Goal: Task Accomplishment & Management: Complete application form

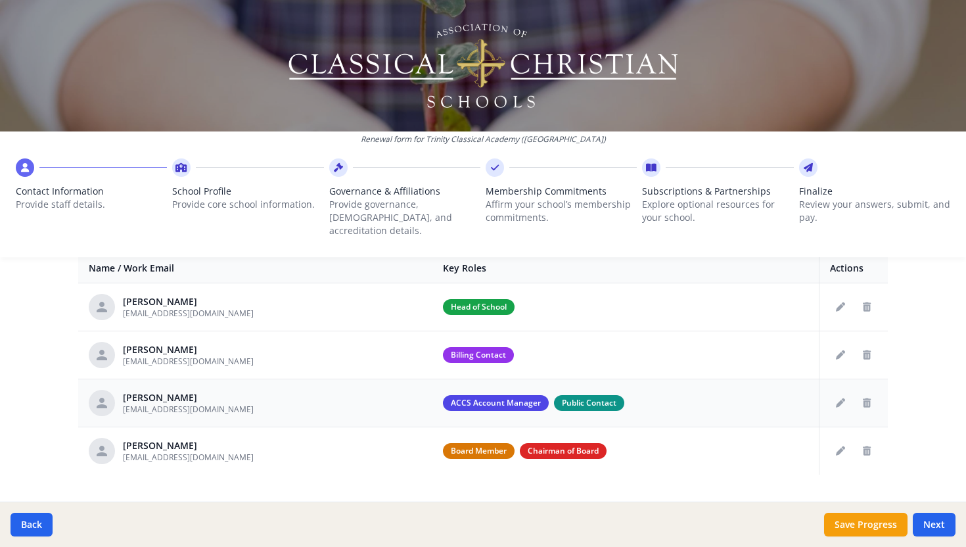
scroll to position [522, 0]
click at [934, 519] on button "Next" at bounding box center [934, 524] width 43 height 24
type input "[PHONE_NUMBER]"
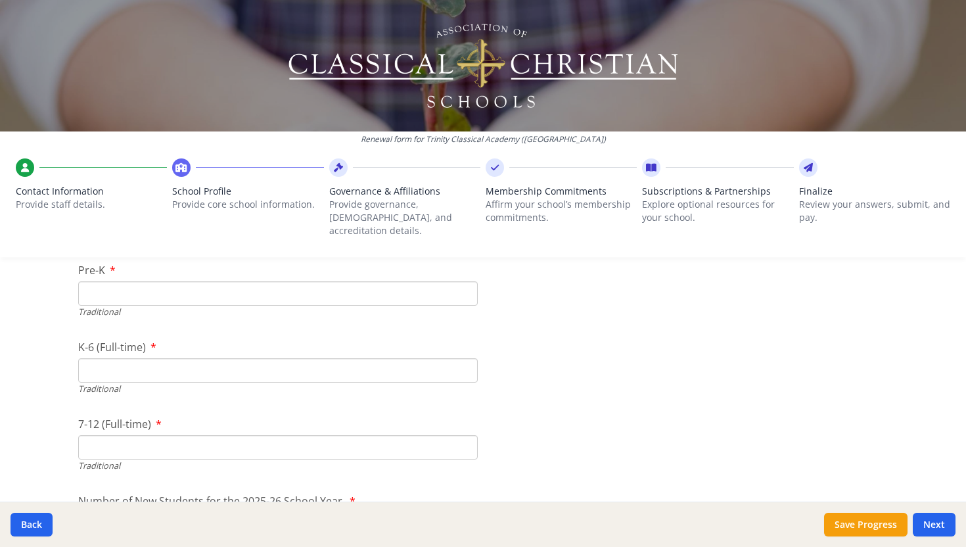
scroll to position [2895, 0]
click at [124, 277] on input "Pre-K" at bounding box center [277, 289] width 399 height 24
type input "22"
click at [120, 354] on input "K-6 (Full-time)" at bounding box center [277, 366] width 399 height 24
type input "267"
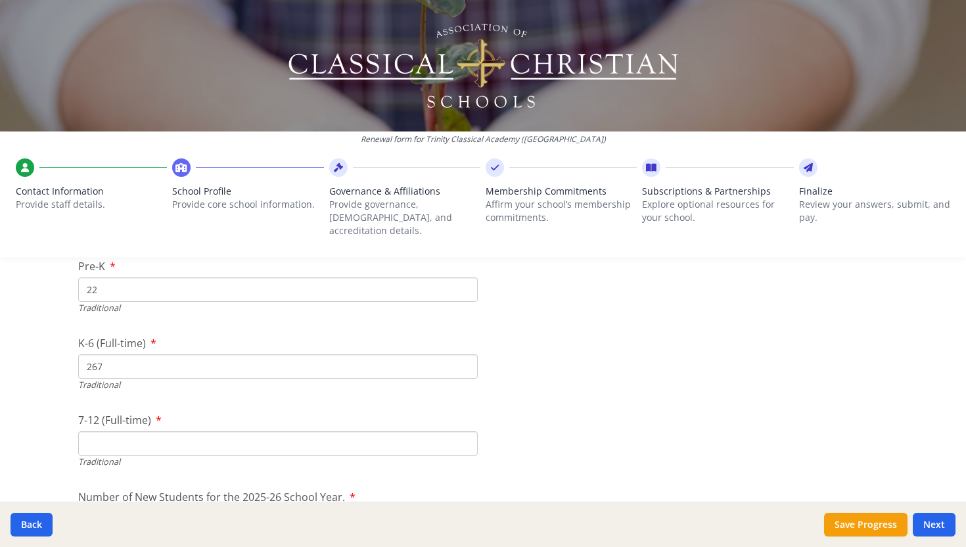
click at [132, 431] on input "7-12 (Full-time)" at bounding box center [277, 443] width 399 height 24
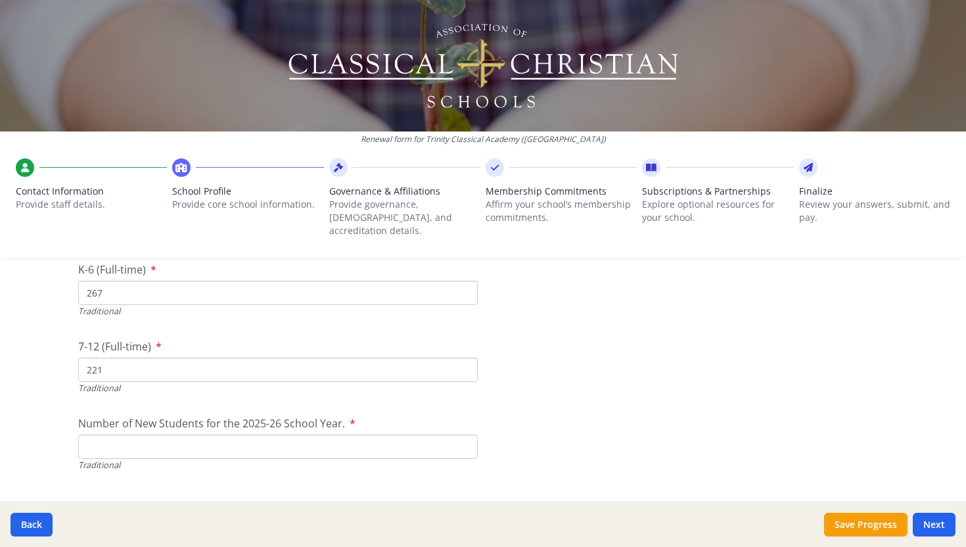
scroll to position [2959, 0]
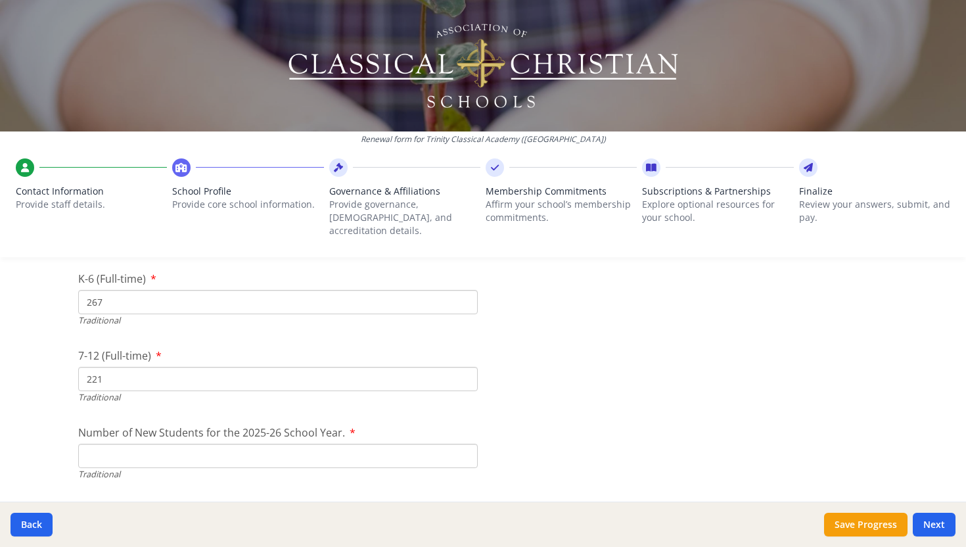
type input "221"
click at [103, 290] on input "267" at bounding box center [277, 302] width 399 height 24
type input "272"
click at [281, 443] on input "Number of New Students for the 2025-26 School Year." at bounding box center [277, 455] width 399 height 24
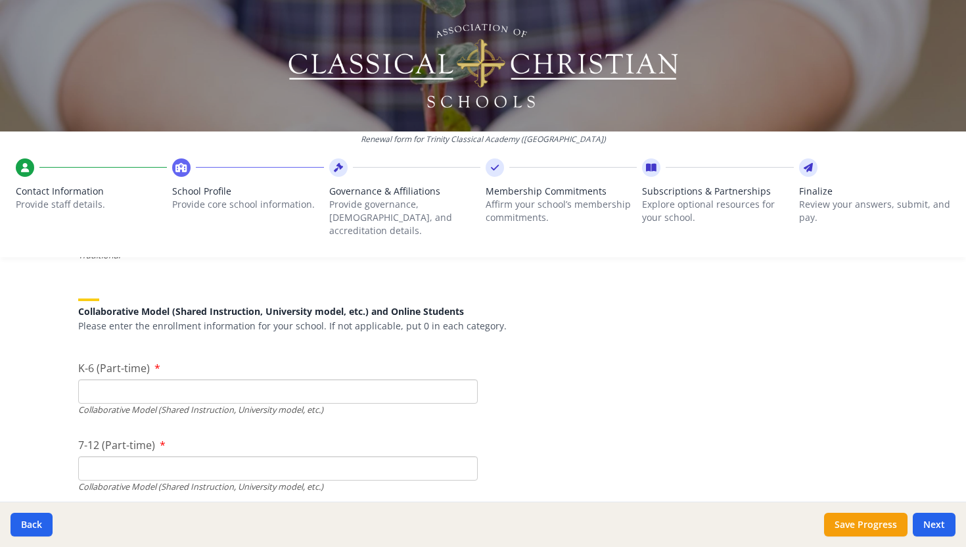
scroll to position [3181, 0]
type input "59"
click at [208, 380] on input "K-6 (Part-time)" at bounding box center [277, 388] width 399 height 24
type input "0"
click at [206, 453] on input "7-12 (Part-time)" at bounding box center [277, 465] width 399 height 24
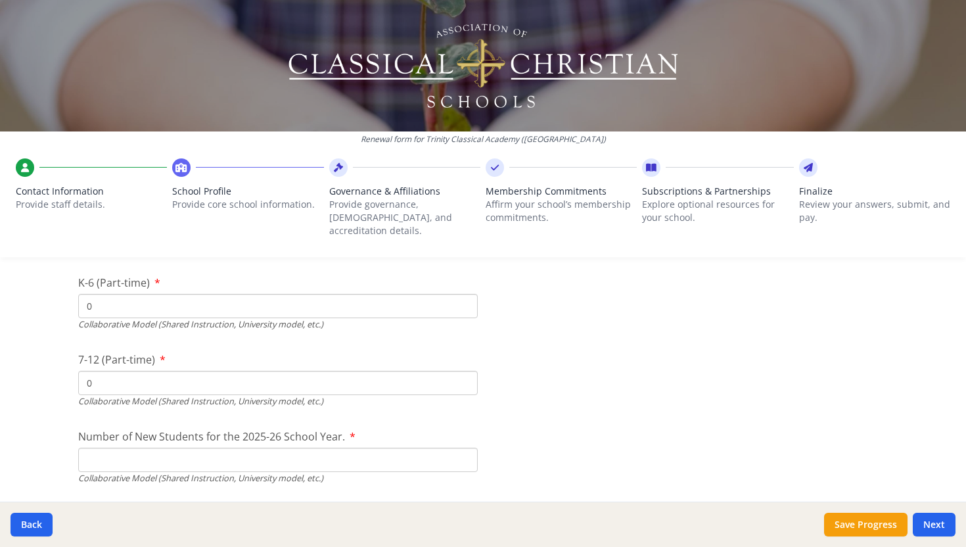
scroll to position [3265, 0]
click at [192, 445] on input "Number of New Students for the 2025-26 School Year." at bounding box center [277, 457] width 399 height 24
click at [116, 369] on input "00" at bounding box center [277, 381] width 399 height 24
type input "0"
click at [116, 445] on input "Number of New Students for the 2025-26 School Year." at bounding box center [277, 457] width 399 height 24
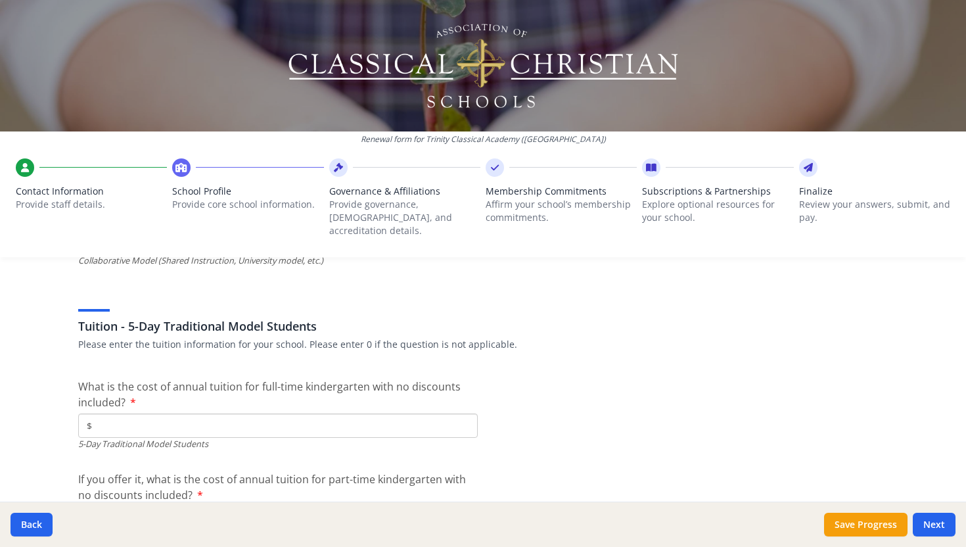
scroll to position [3499, 0]
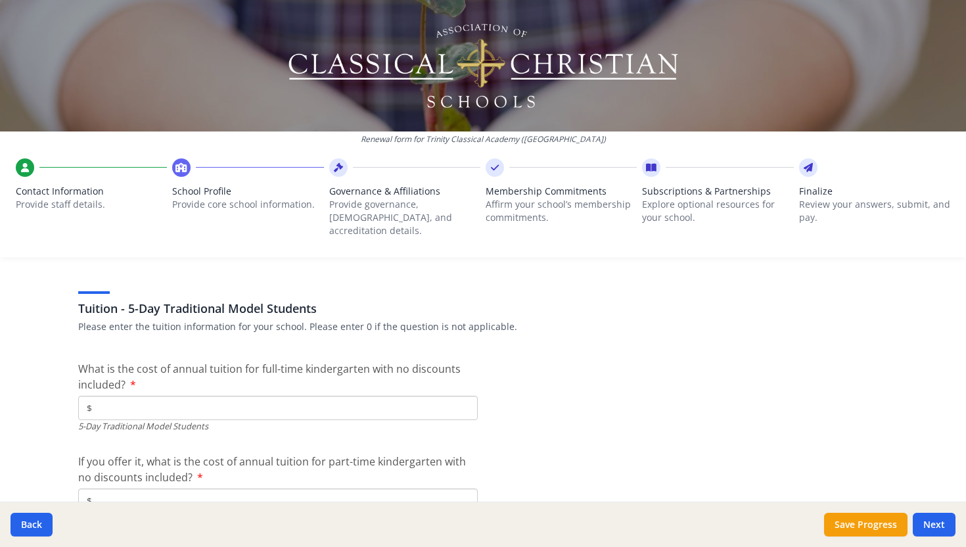
type input "0"
click at [214, 398] on input "$" at bounding box center [277, 408] width 399 height 24
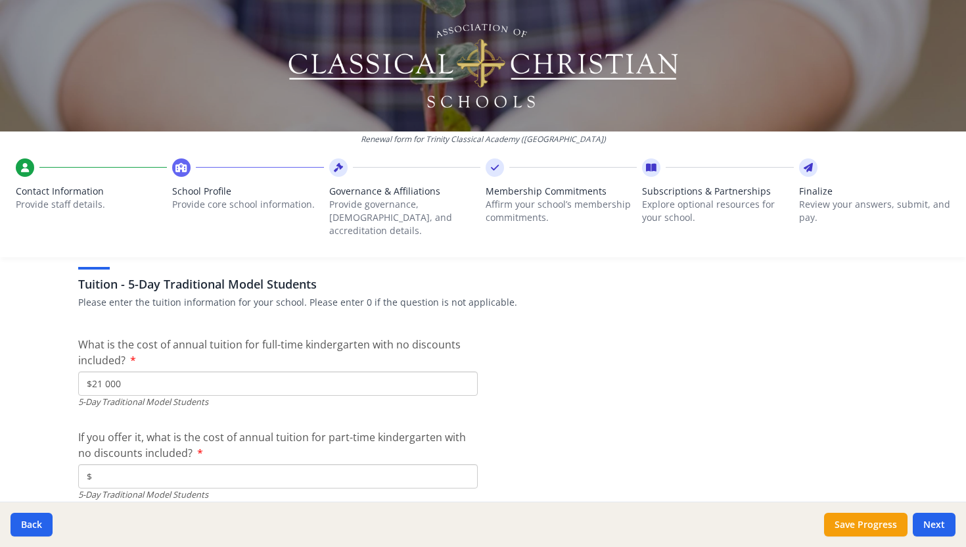
scroll to position [3527, 0]
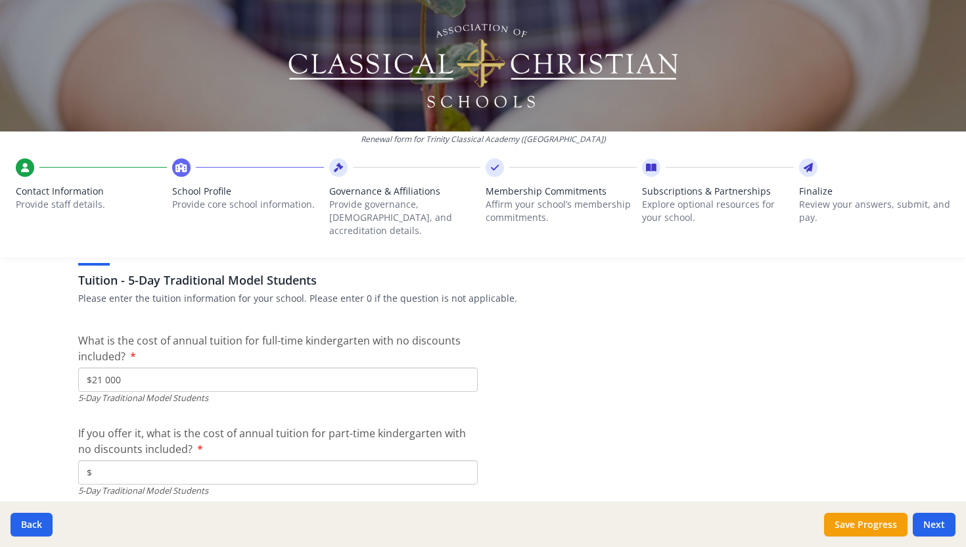
type input "$21 000"
click at [139, 461] on input "$" at bounding box center [277, 472] width 399 height 24
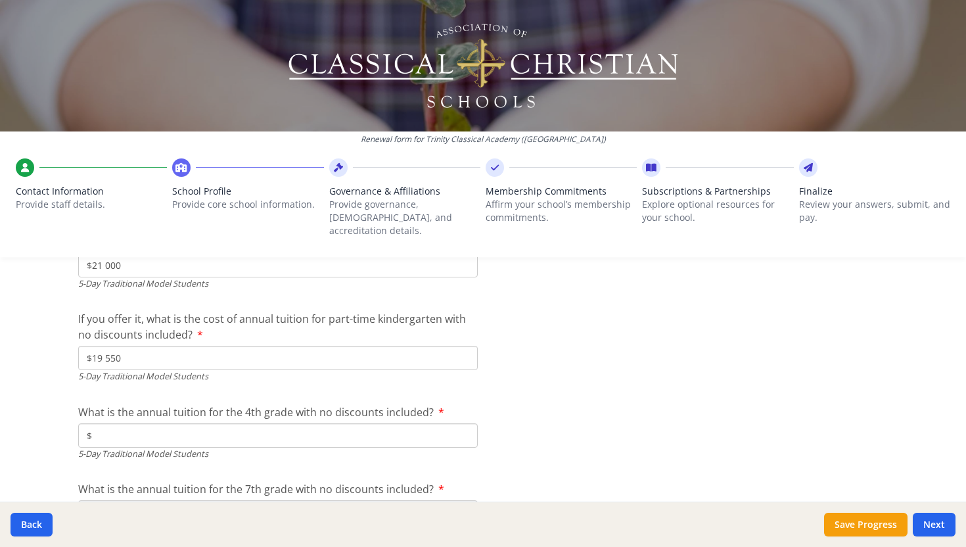
scroll to position [3650, 0]
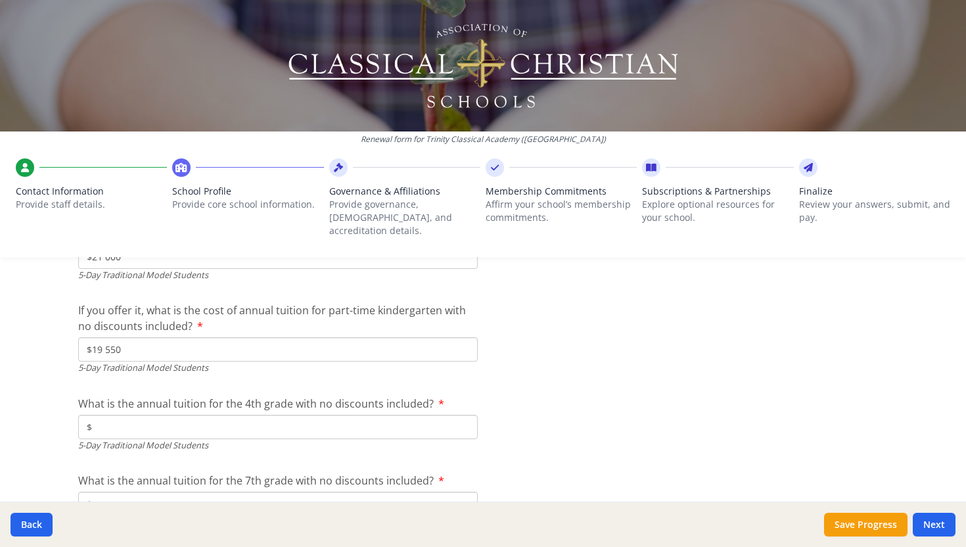
type input "$19 550"
click at [152, 419] on input "$" at bounding box center [277, 427] width 399 height 24
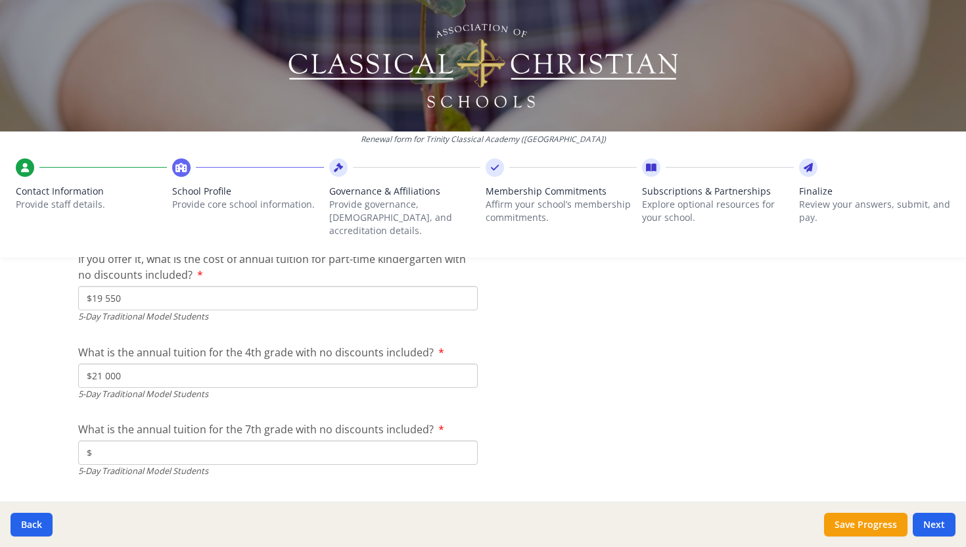
scroll to position [3702, 0]
type input "$21 000"
click at [165, 442] on input "$" at bounding box center [277, 452] width 399 height 24
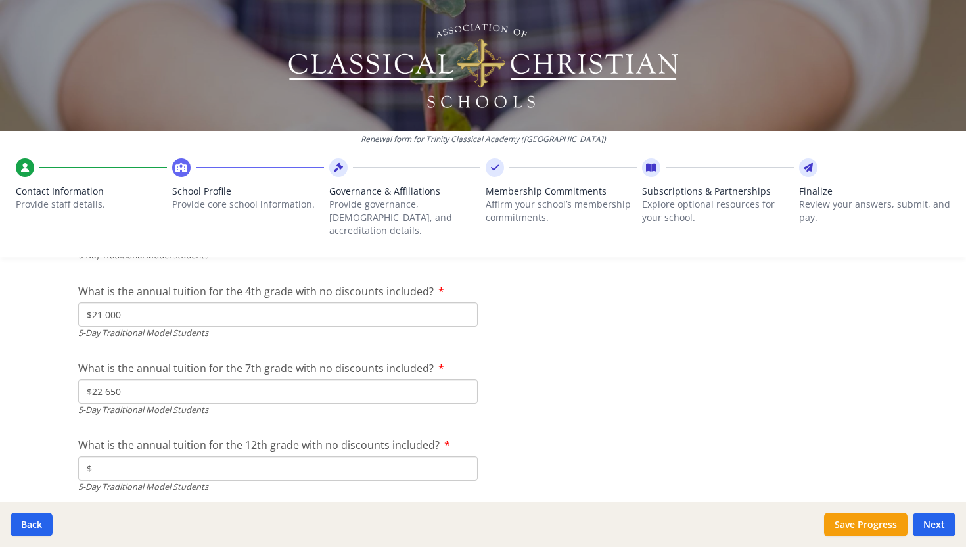
scroll to position [3778, 0]
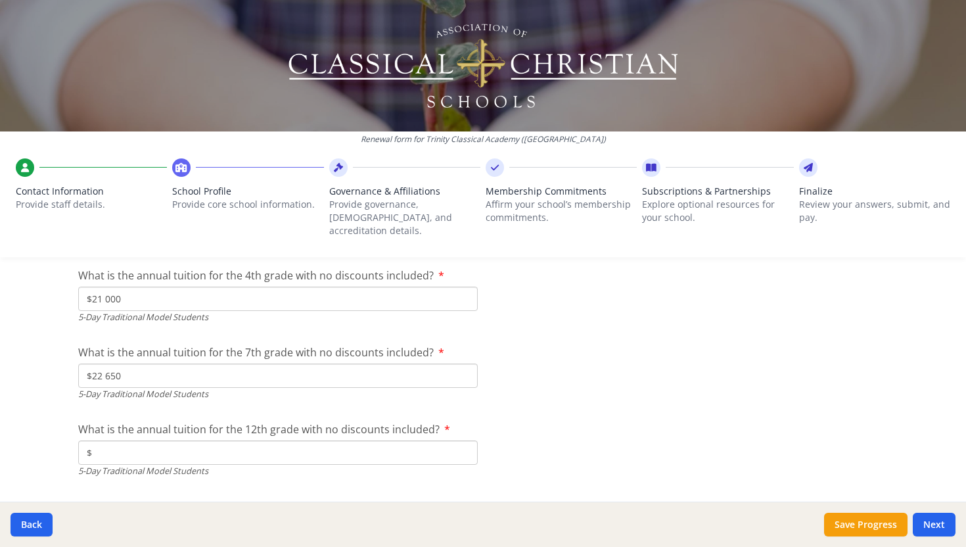
type input "$22 650"
click at [152, 441] on input "$" at bounding box center [277, 452] width 399 height 24
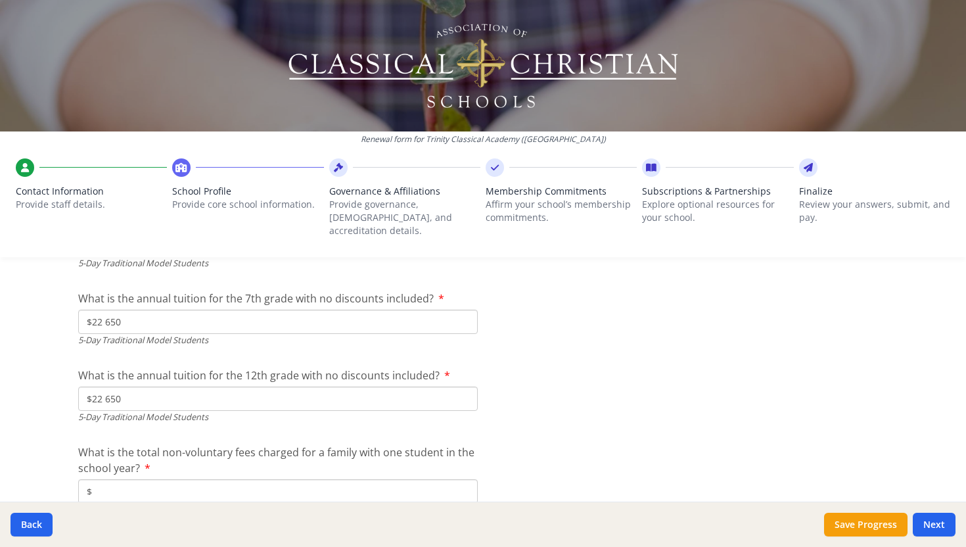
scroll to position [3887, 0]
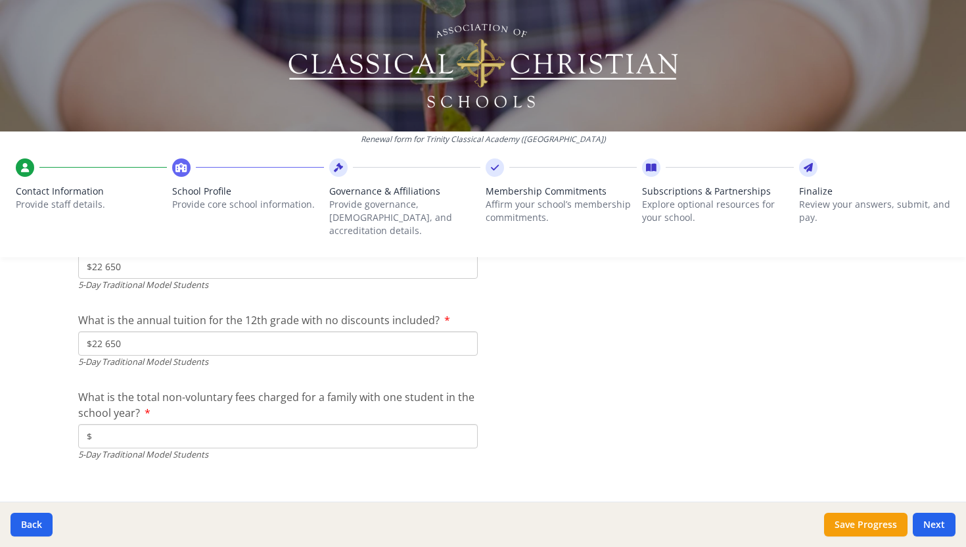
type input "$22 650"
click at [154, 425] on input "$" at bounding box center [277, 436] width 399 height 24
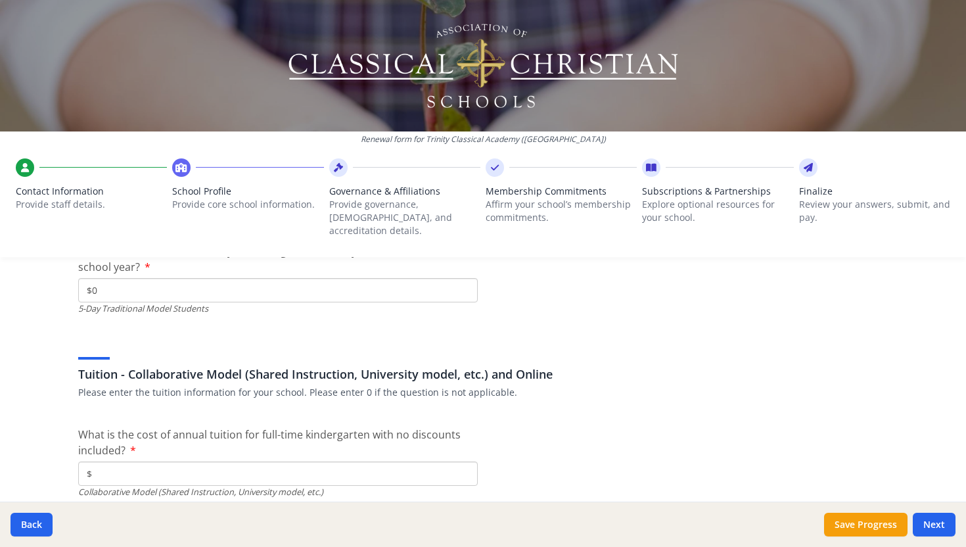
scroll to position [4080, 0]
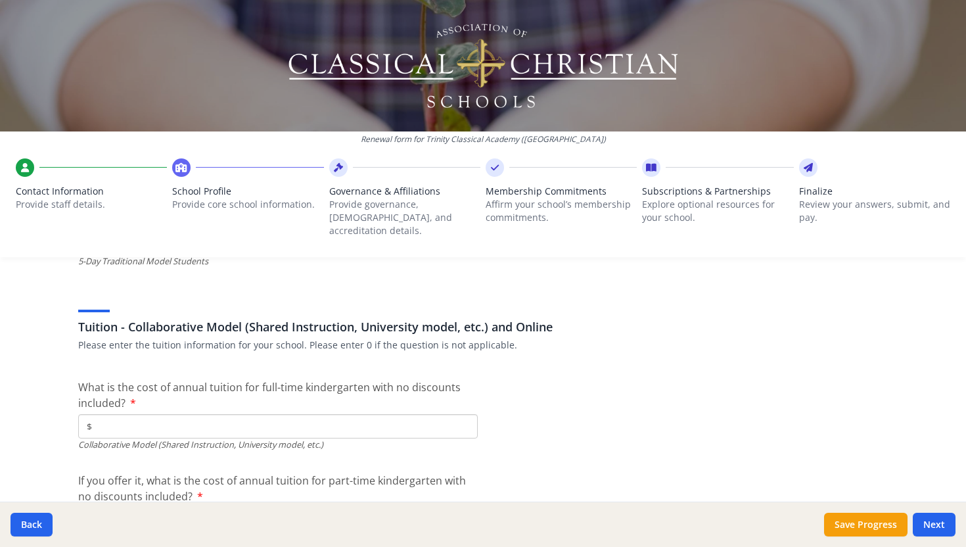
type input "$0"
click at [99, 414] on input "$" at bounding box center [277, 426] width 399 height 24
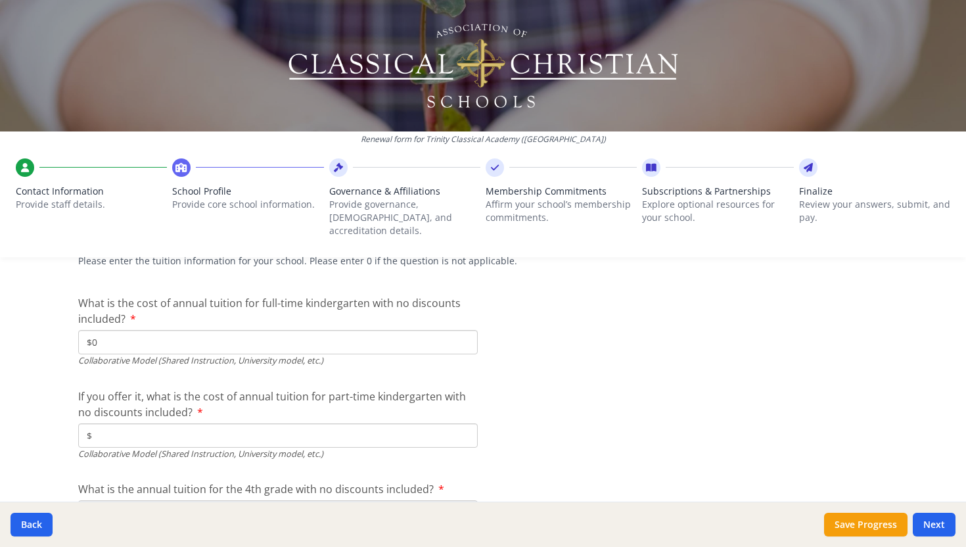
scroll to position [4221, 0]
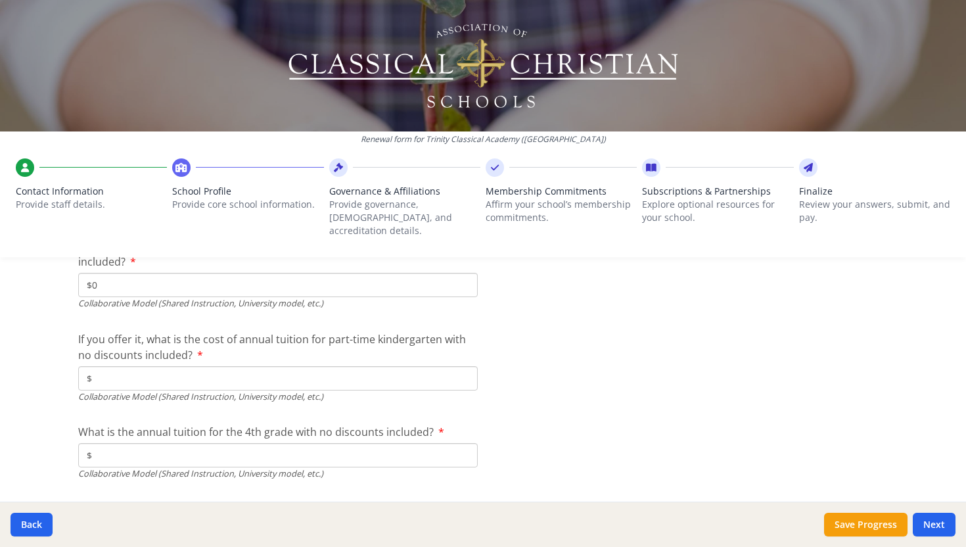
type input "$0"
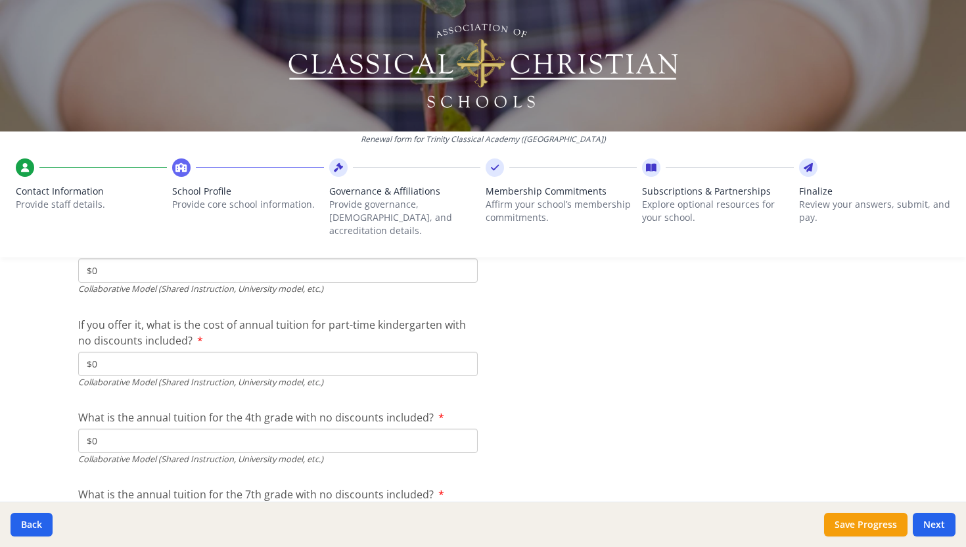
type input "$0"
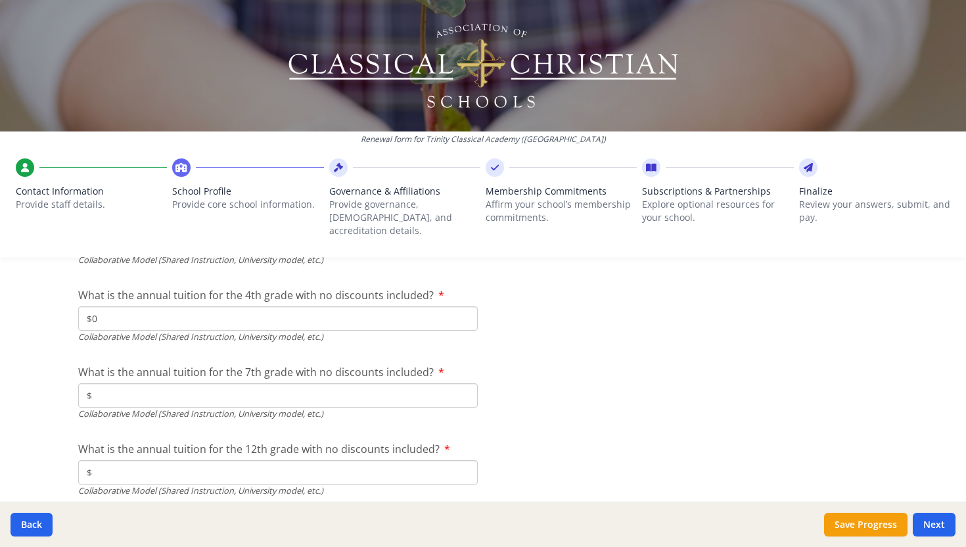
scroll to position [4359, 0]
type input "$0"
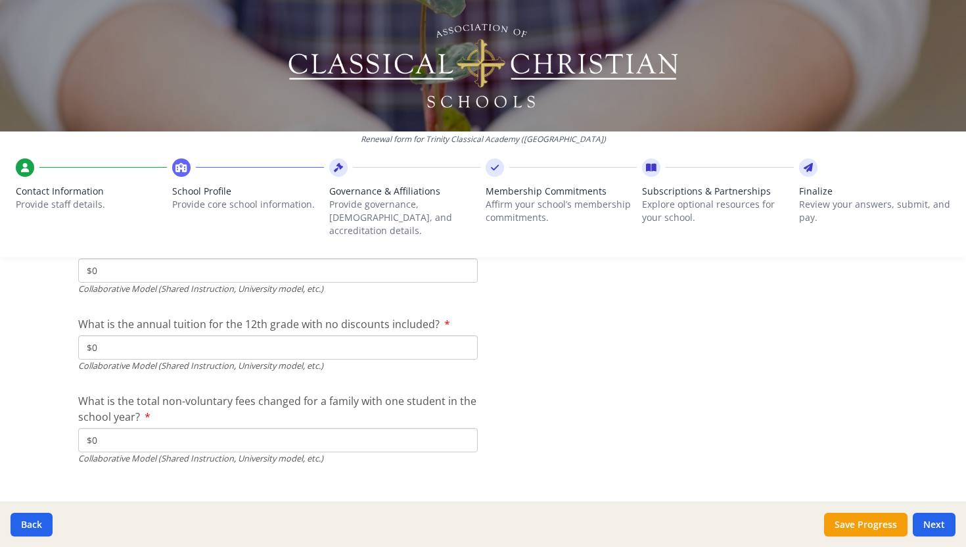
scroll to position [4488, 0]
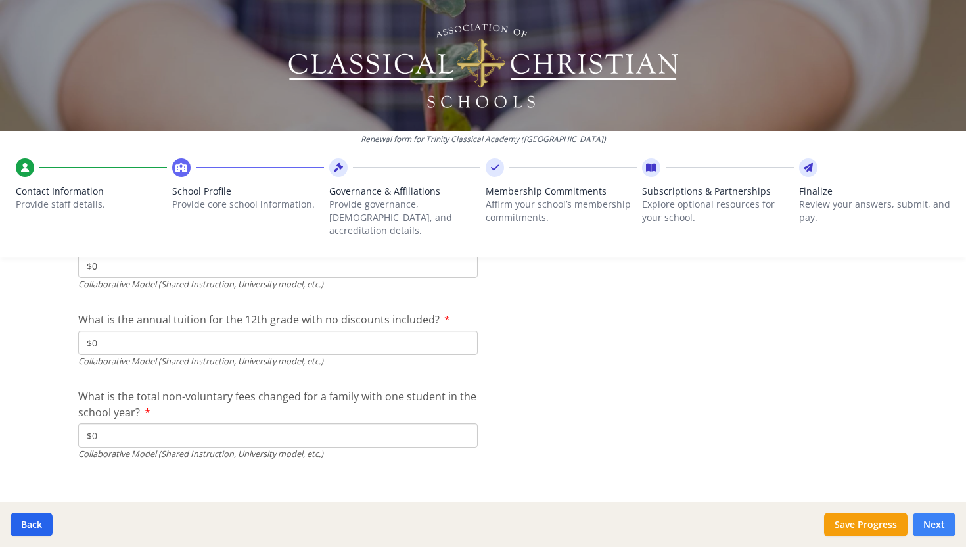
type input "$0"
click at [924, 521] on button "Next" at bounding box center [934, 524] width 43 height 24
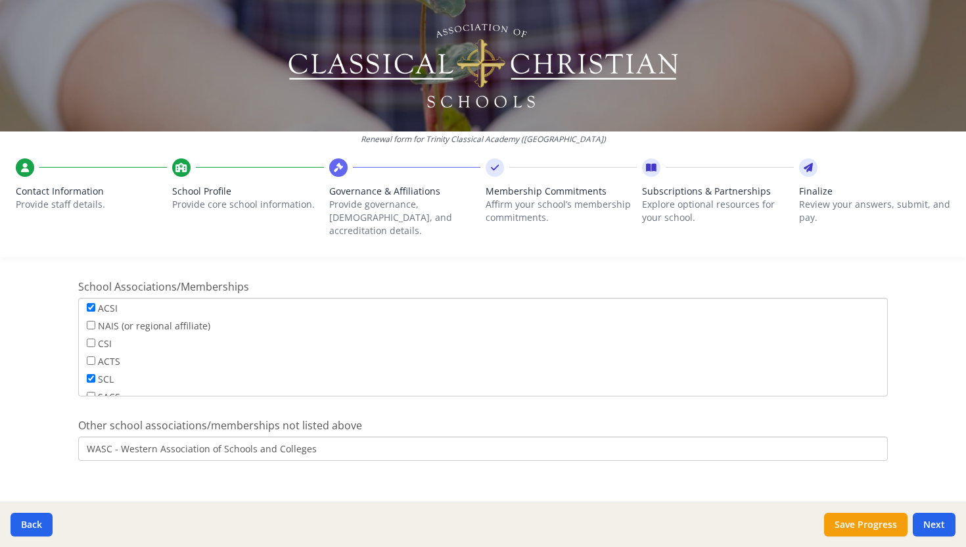
scroll to position [3, 0]
click at [87, 302] on input "ACSI" at bounding box center [91, 306] width 9 height 9
checkbox input "false"
click at [938, 524] on button "Next" at bounding box center [934, 524] width 43 height 24
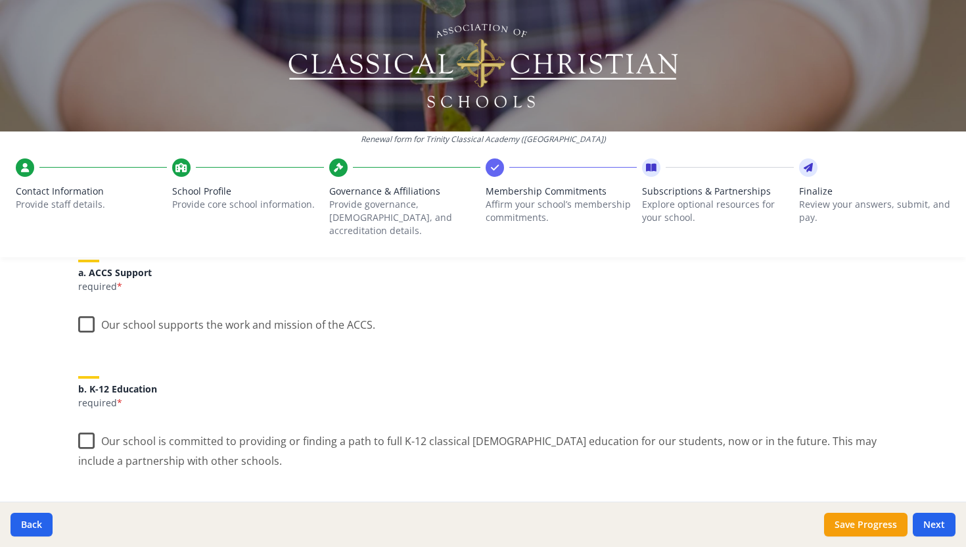
scroll to position [187, 0]
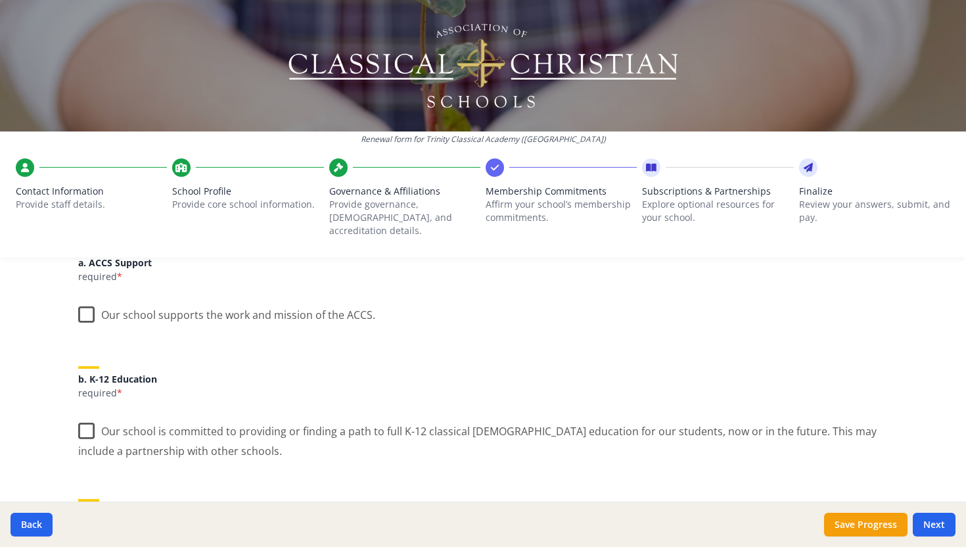
click at [86, 301] on label "Our school supports the work and mission of the ACCS." at bounding box center [226, 312] width 297 height 28
click at [0, 0] on input "Our school supports the work and mission of the ACCS." at bounding box center [0, 0] width 0 height 0
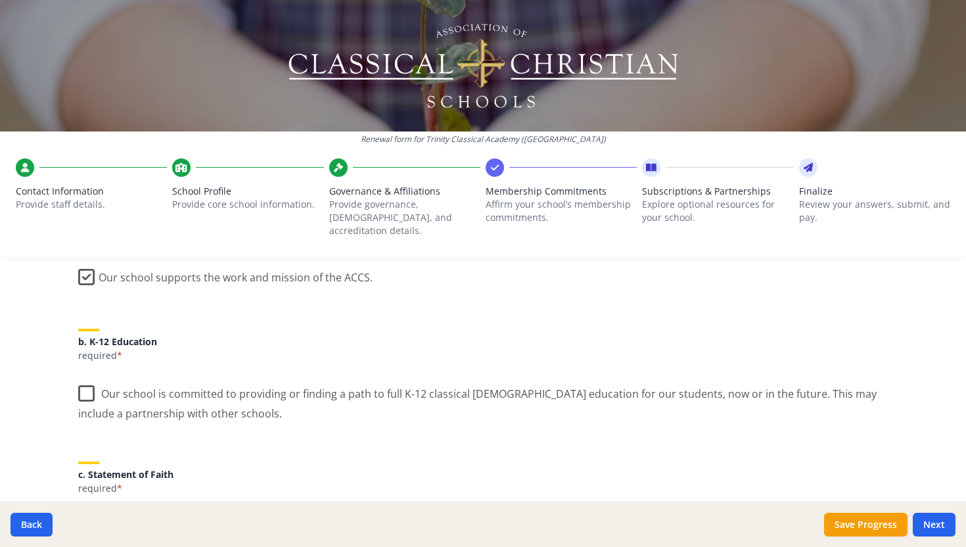
scroll to position [227, 0]
click at [81, 378] on label "Our school is committed to providing or finding a path to full K-12 classical […" at bounding box center [482, 396] width 809 height 44
click at [0, 0] on input "Our school is committed to providing or finding a path to full K-12 classical […" at bounding box center [0, 0] width 0 height 0
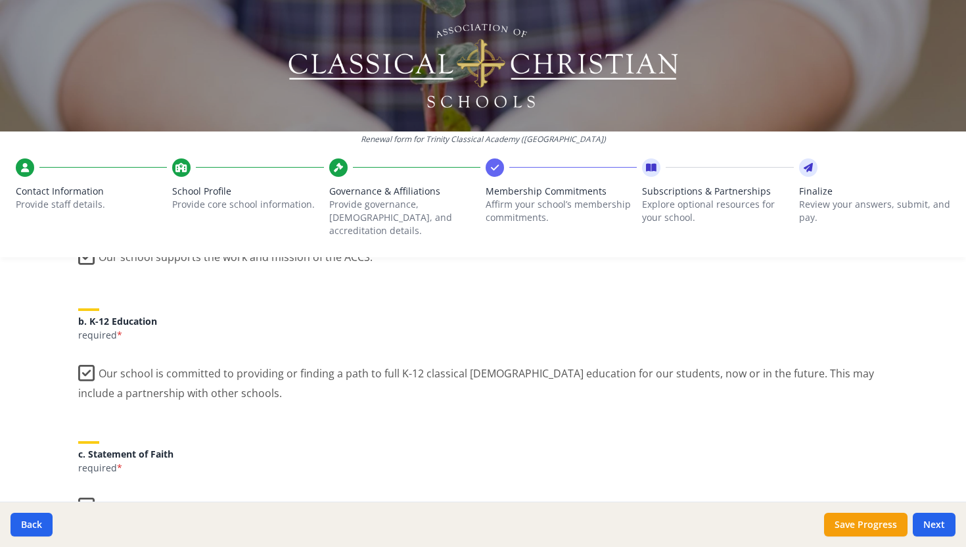
scroll to position [317, 0]
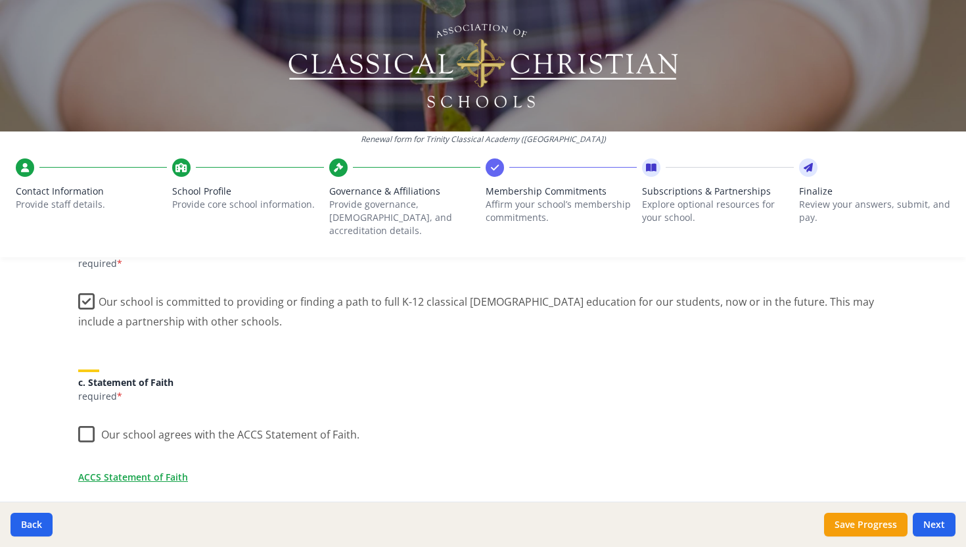
click at [82, 419] on label "Our school agrees with the ACCS Statement of Faith." at bounding box center [218, 431] width 281 height 28
click at [0, 0] on input "Our school agrees with the ACCS Statement of Faith." at bounding box center [0, 0] width 0 height 0
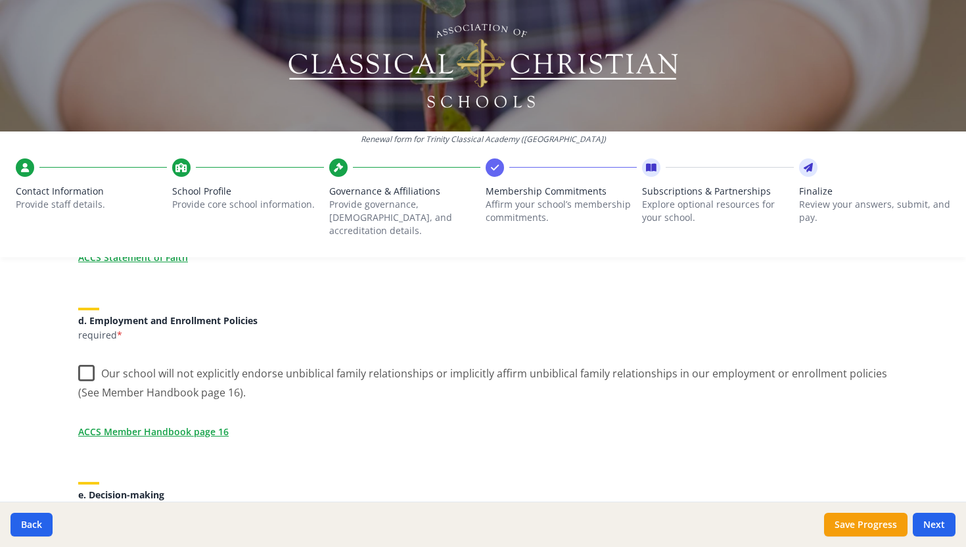
scroll to position [561, 0]
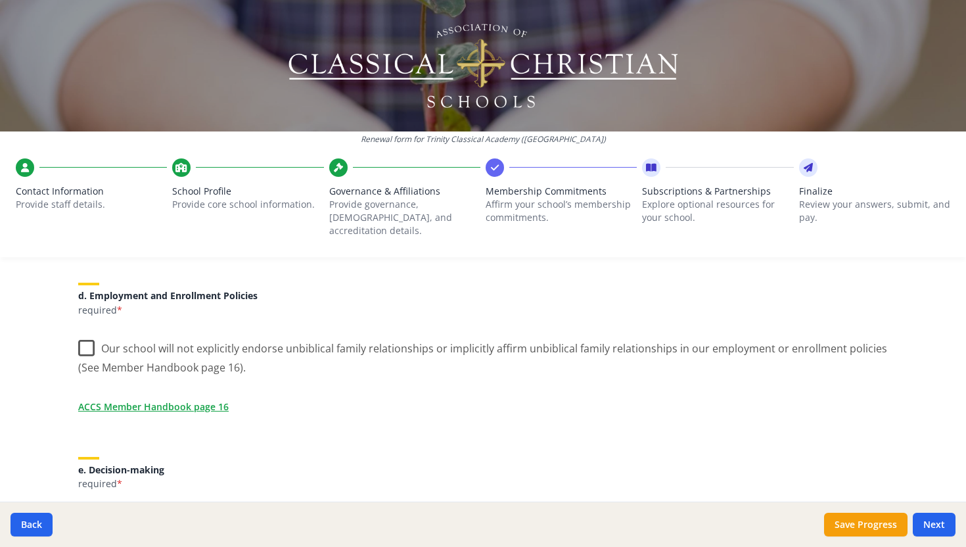
click at [85, 334] on label "Our school will not explicitly endorse unbiblical family relationships or impli…" at bounding box center [482, 353] width 809 height 44
click at [0, 0] on input "Our school will not explicitly endorse unbiblical family relationships or impli…" at bounding box center [0, 0] width 0 height 0
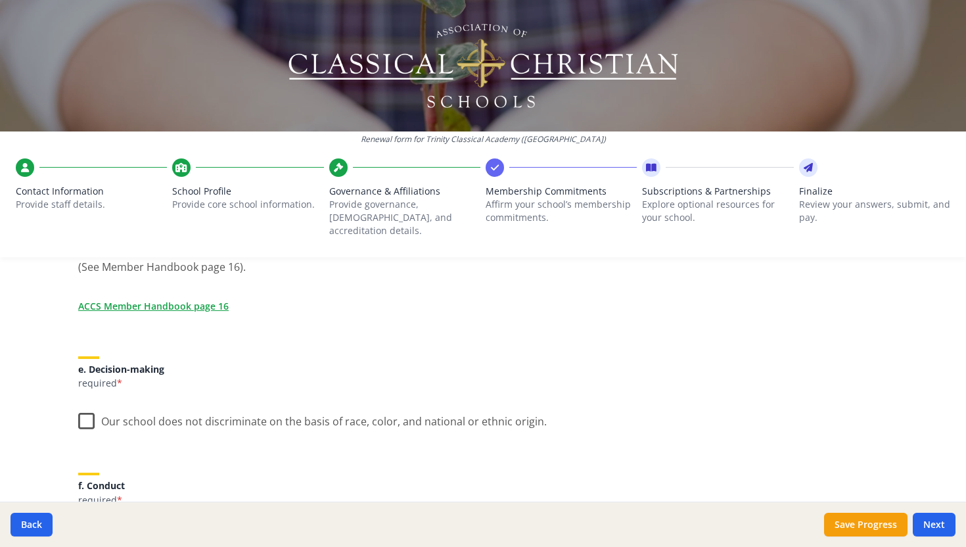
scroll to position [689, 0]
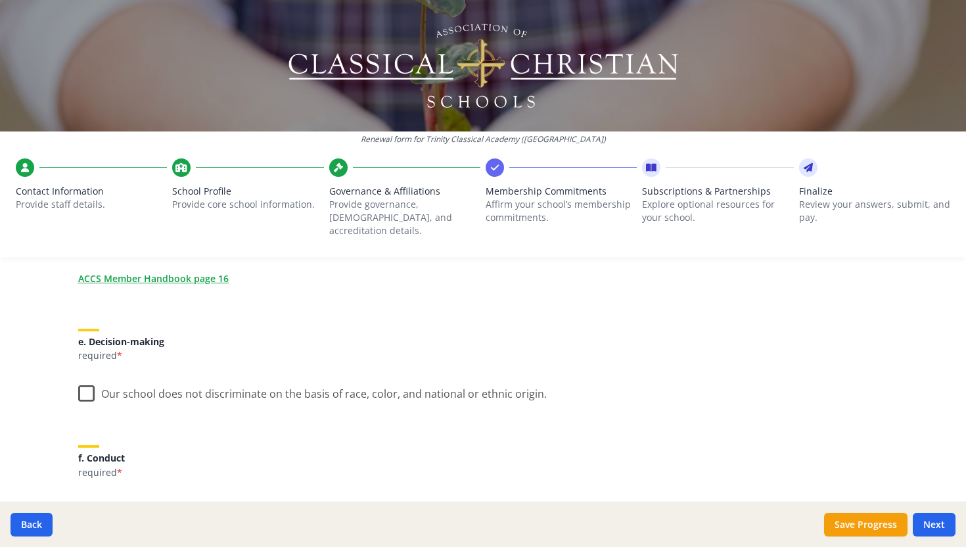
click at [81, 380] on label "Our school does not discriminate on the basis of race, color, and national or e…" at bounding box center [312, 390] width 468 height 28
click at [0, 0] on input "Our school does not discriminate on the basis of race, color, and national or e…" at bounding box center [0, 0] width 0 height 0
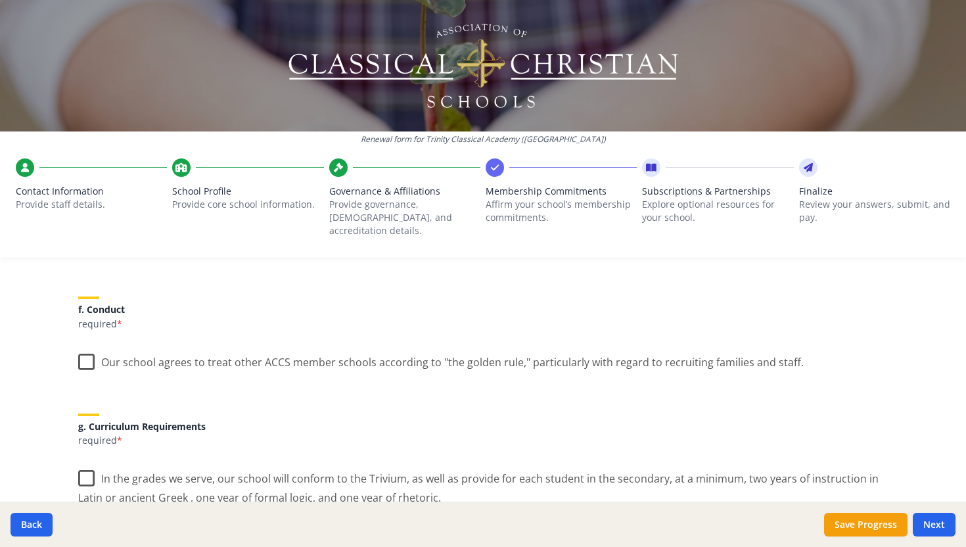
scroll to position [872, 0]
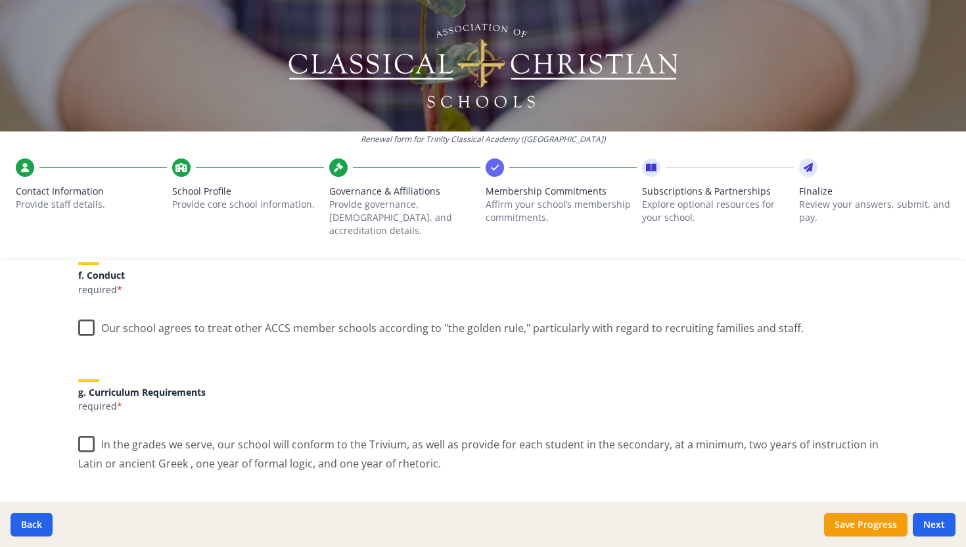
click at [85, 315] on label "Our school agrees to treat other ACCS member schools according to "the golden r…" at bounding box center [440, 325] width 725 height 28
click at [0, 0] on input "Our school agrees to treat other ACCS member schools according to "the golden r…" at bounding box center [0, 0] width 0 height 0
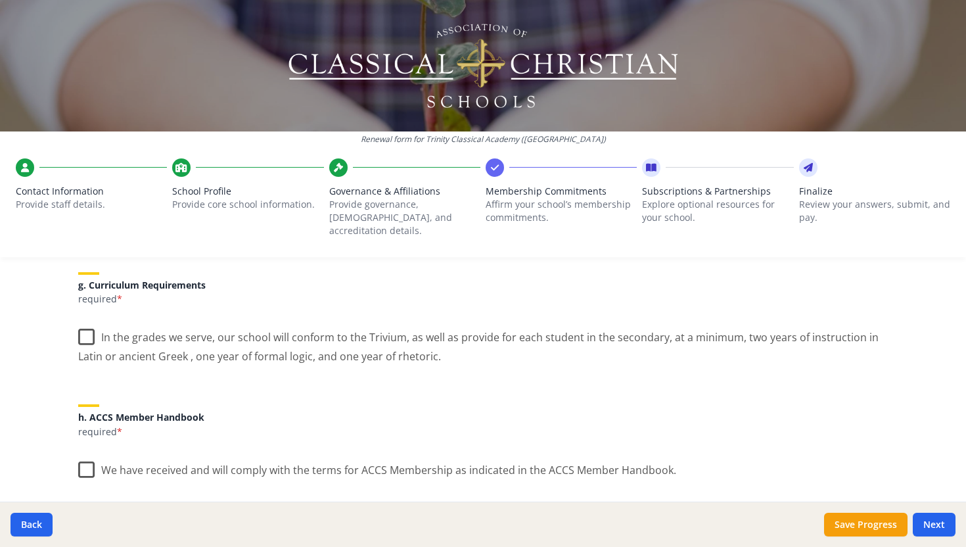
scroll to position [979, 0]
click at [85, 321] on label "In the grades we serve, our school will conform to the Trivium, as well as prov…" at bounding box center [482, 342] width 809 height 44
click at [0, 0] on input "In the grades we serve, our school will conform to the Trivium, as well as prov…" at bounding box center [0, 0] width 0 height 0
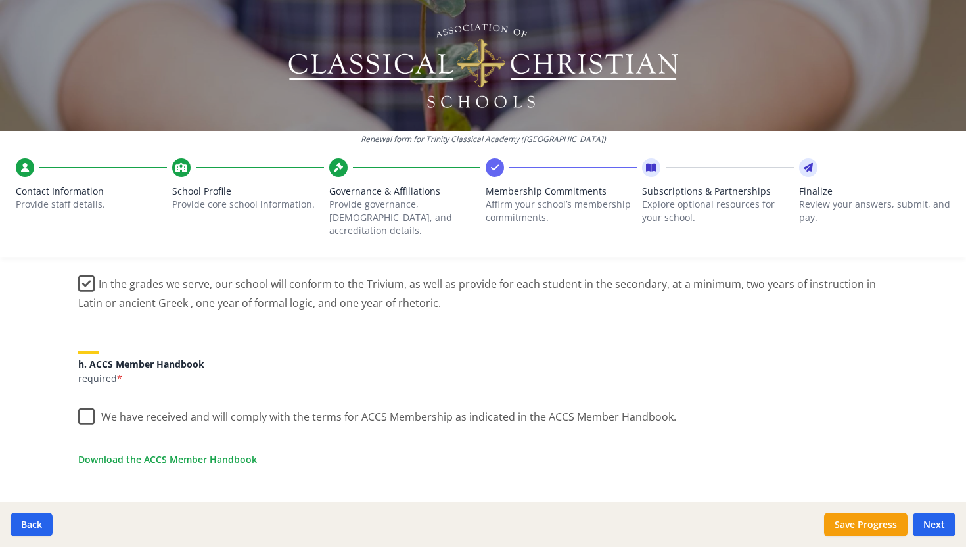
scroll to position [1110, 0]
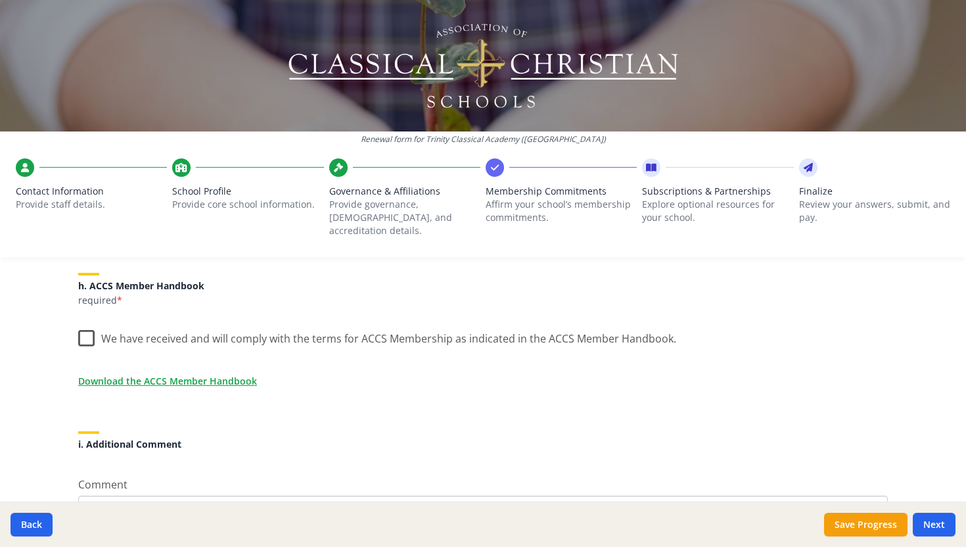
click at [79, 321] on label "We have received and will comply with the terms for ACCS Membership as indicate…" at bounding box center [377, 335] width 598 height 28
click at [0, 0] on input "We have received and will comply with the terms for ACCS Membership as indicate…" at bounding box center [0, 0] width 0 height 0
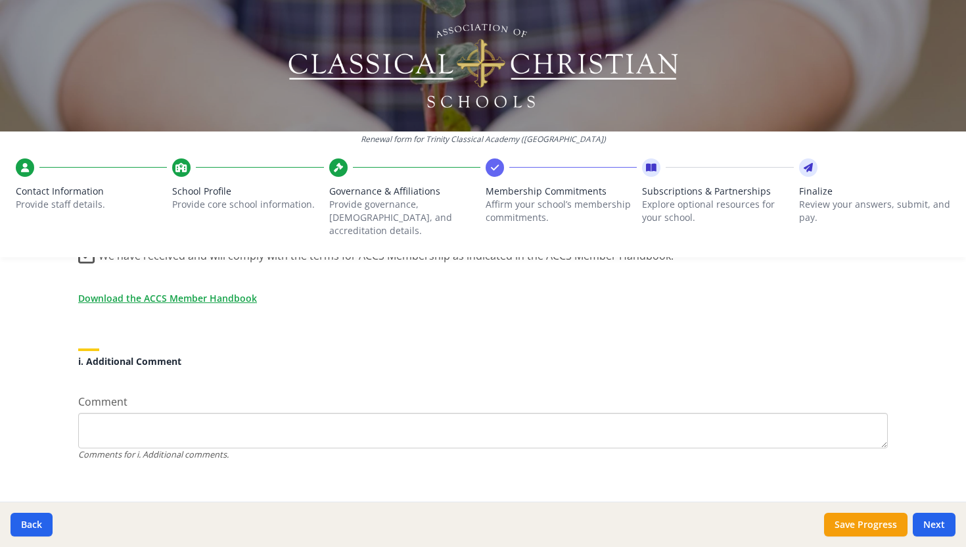
scroll to position [1195, 0]
click at [939, 524] on button "Next" at bounding box center [934, 524] width 43 height 24
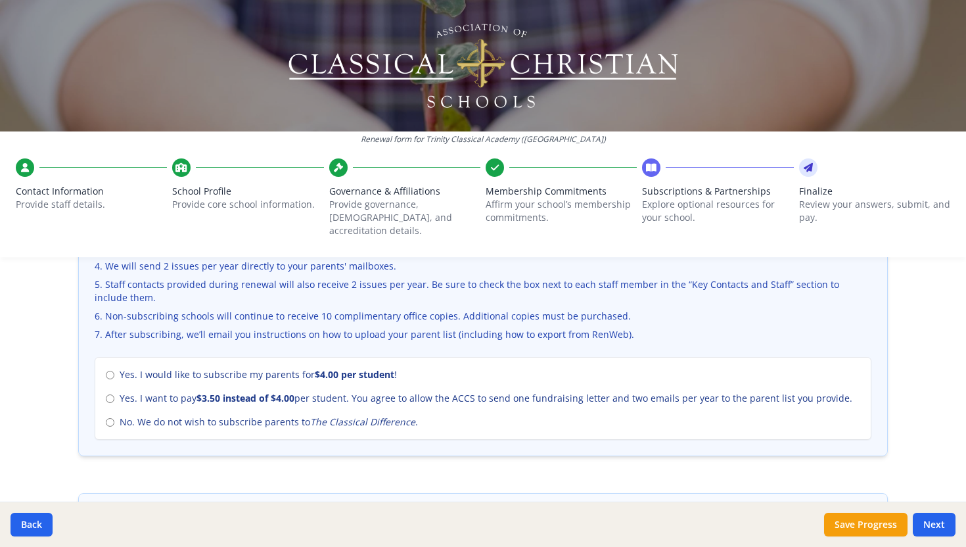
scroll to position [520, 0]
click at [106, 418] on input "No. We do not wish to subscribe parents to The Classical Difference ." at bounding box center [110, 422] width 9 height 9
radio input "true"
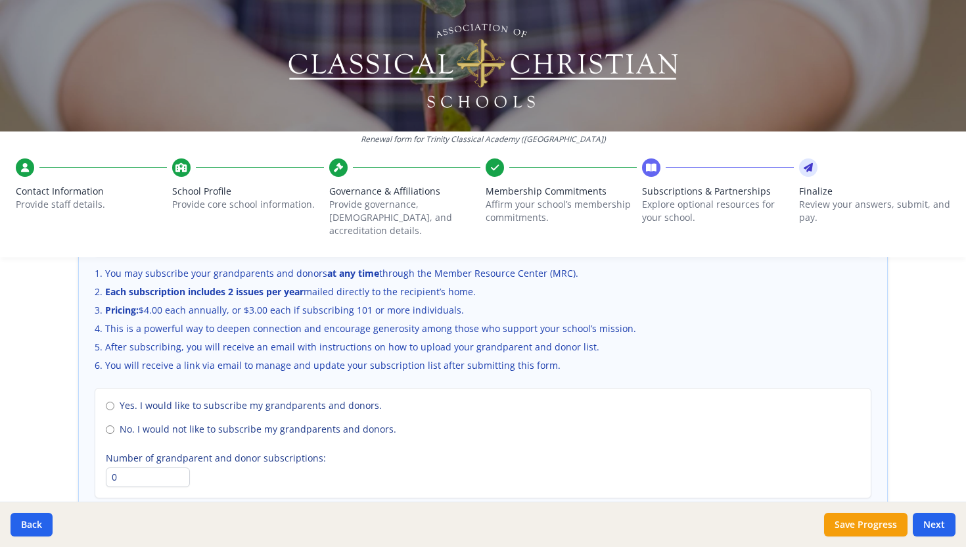
scroll to position [887, 0]
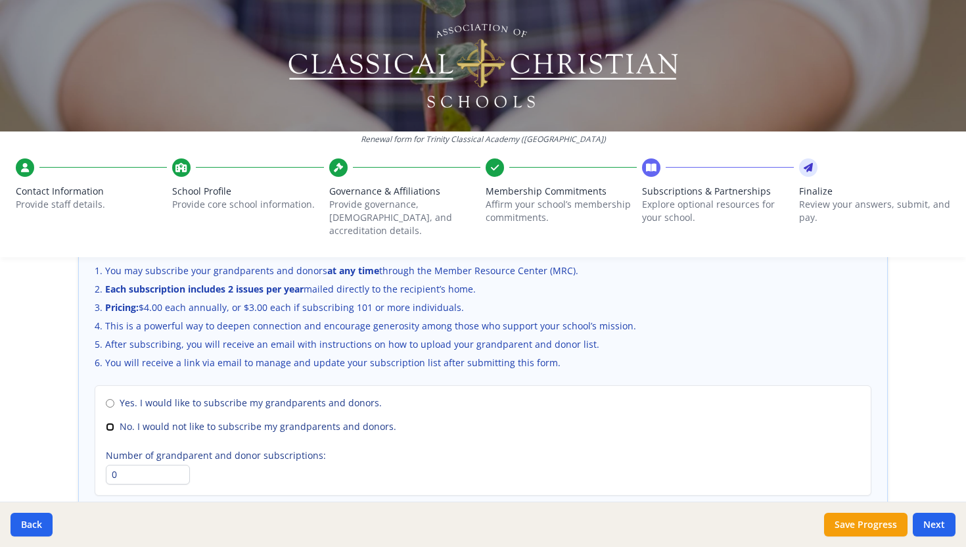
click at [106, 422] on input "No. I would not like to subscribe my grandparents and donors." at bounding box center [110, 426] width 9 height 9
radio input "true"
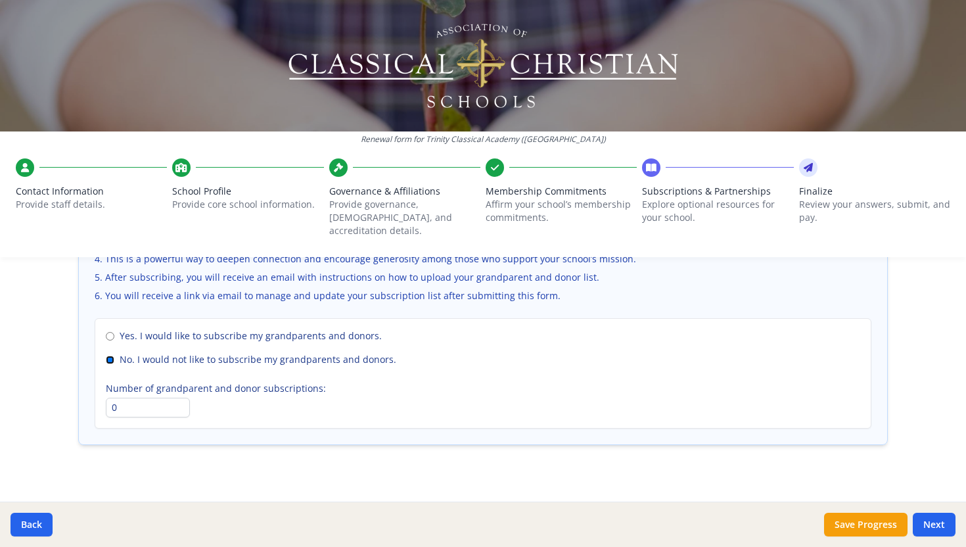
scroll to position [955, 0]
click at [936, 516] on button "Next" at bounding box center [934, 524] width 43 height 24
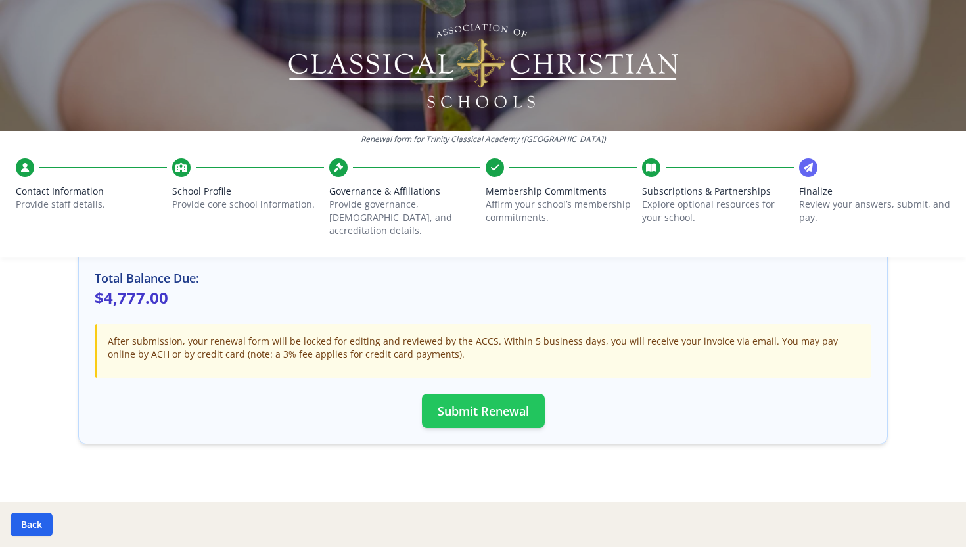
click at [456, 402] on button "Submit Renewal" at bounding box center [483, 411] width 123 height 34
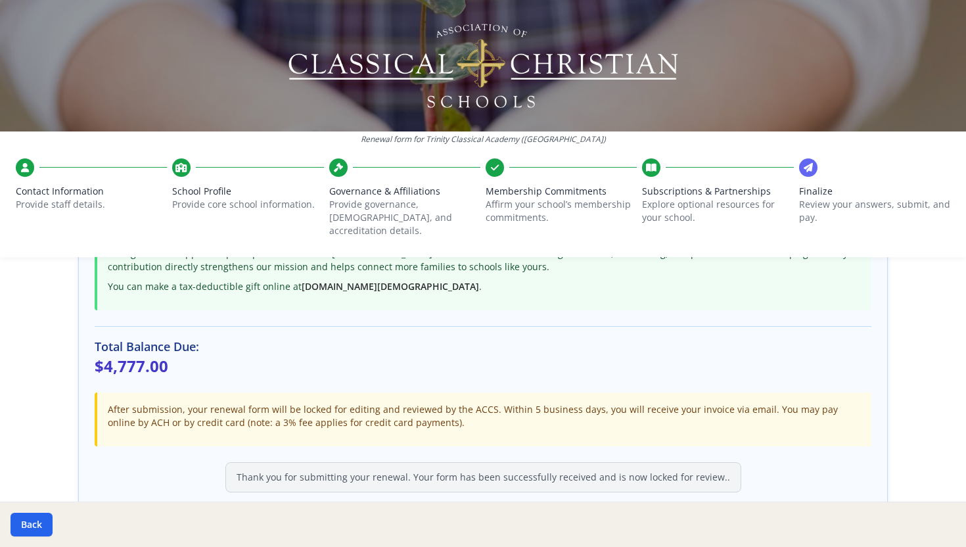
scroll to position [332, 0]
click at [909, 84] on div at bounding box center [483, 65] width 966 height 131
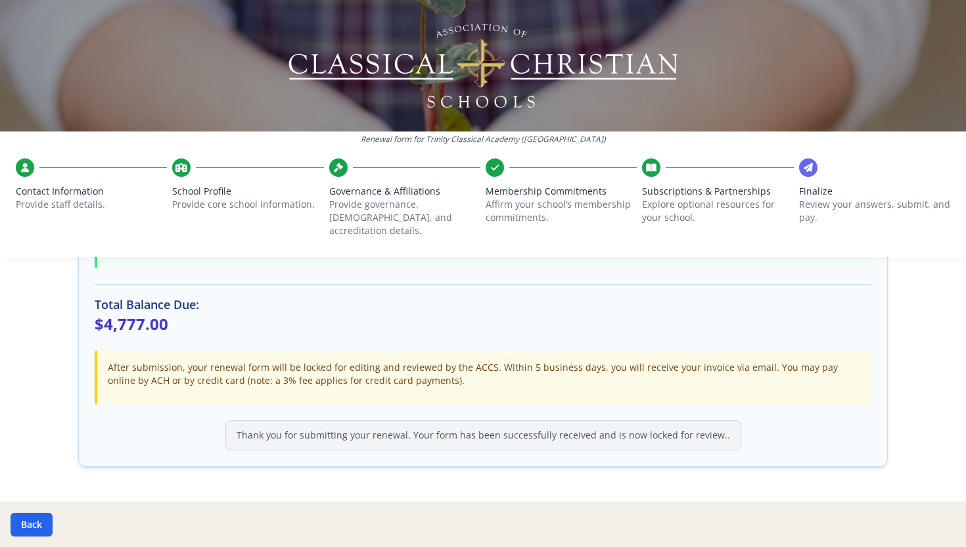
scroll to position [396, 0]
